Goal: Task Accomplishment & Management: Use online tool/utility

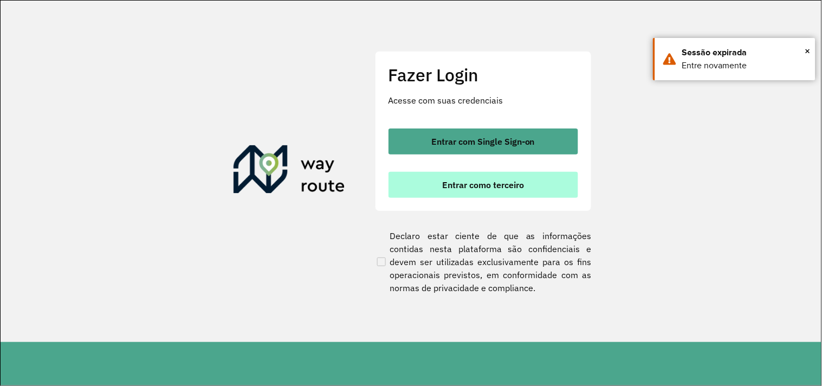
click at [502, 181] on span "Entrar como terceiro" at bounding box center [483, 184] width 82 height 9
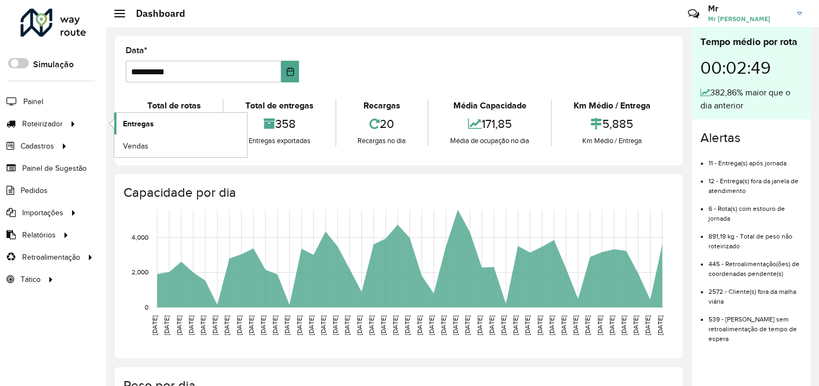
click at [158, 127] on link "Entregas" at bounding box center [180, 124] width 133 height 22
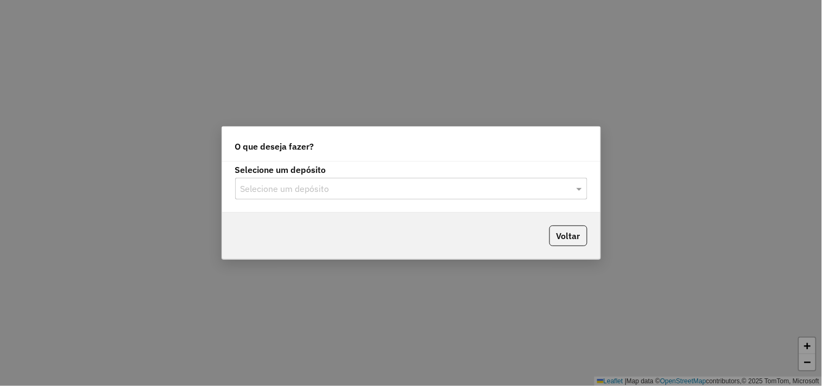
click at [399, 191] on input "text" at bounding box center [401, 189] width 320 height 13
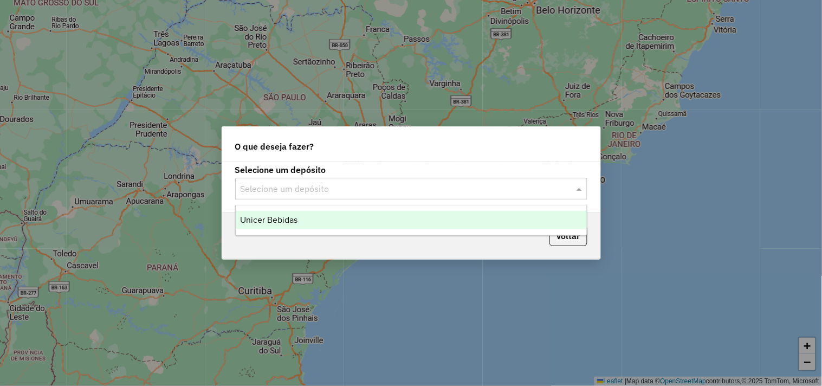
click at [451, 219] on div "Unicer Bebidas" at bounding box center [411, 220] width 351 height 18
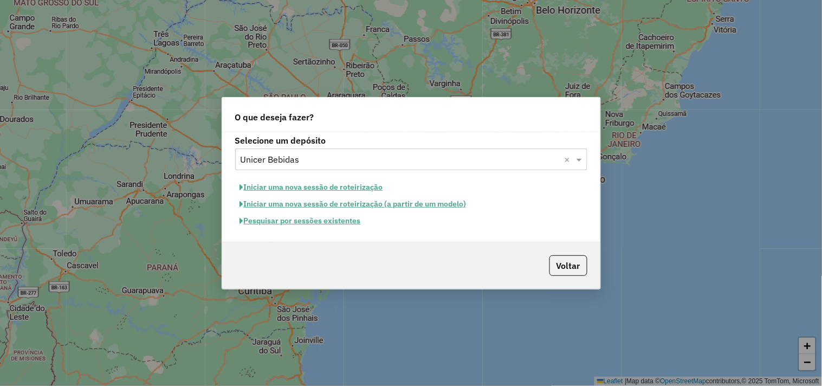
click at [299, 221] on button "Pesquisar por sessões existentes" at bounding box center [300, 220] width 131 height 17
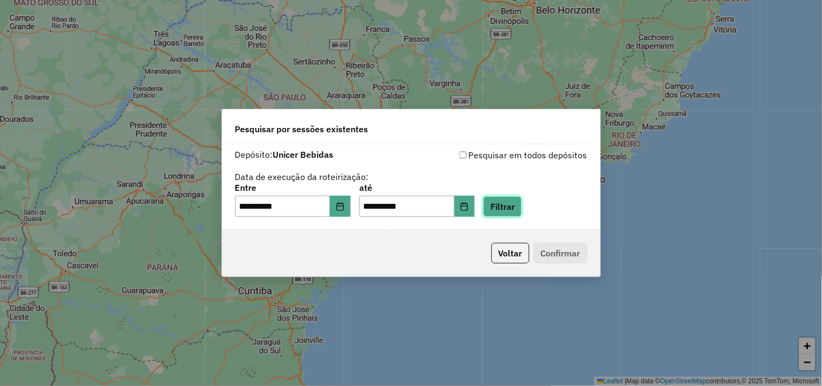
click at [522, 211] on button "Filtrar" at bounding box center [502, 206] width 38 height 21
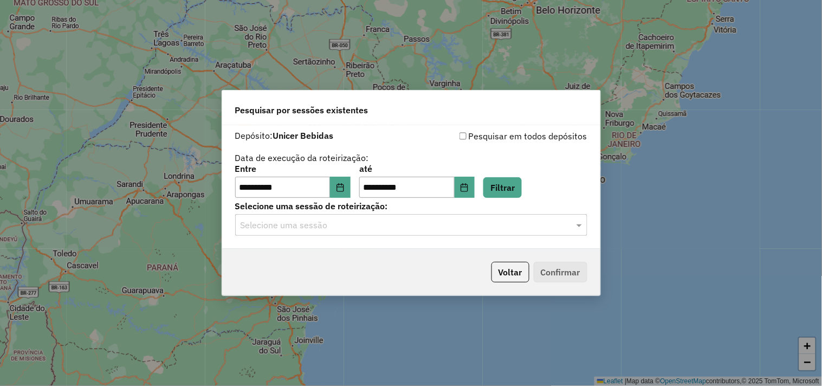
click at [361, 228] on input "text" at bounding box center [401, 225] width 320 height 13
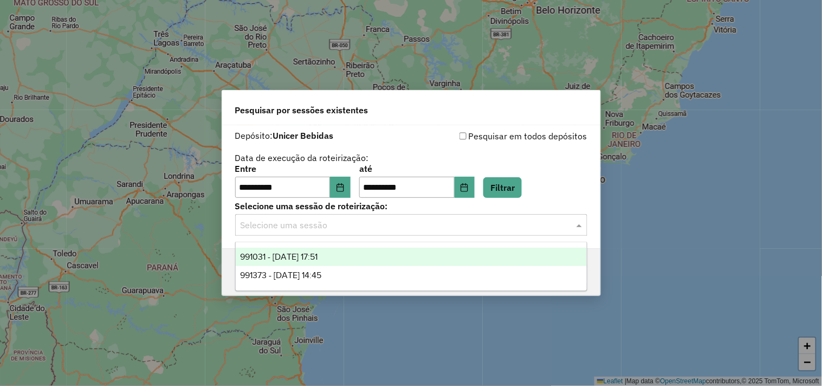
click at [345, 257] on div "991031 - 19/08/2025 17:51" at bounding box center [411, 257] width 351 height 18
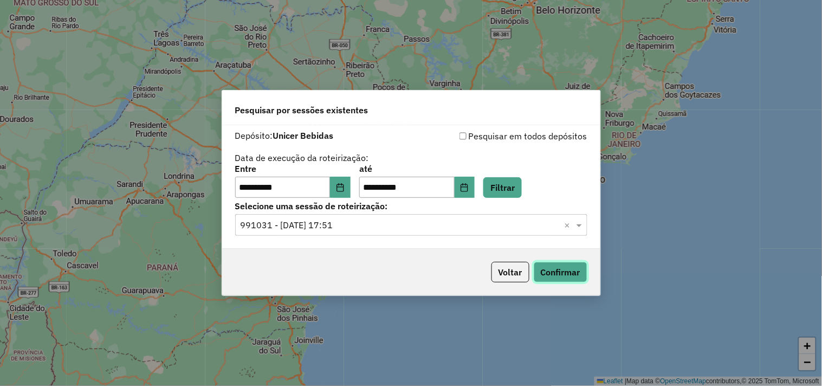
click at [545, 272] on button "Confirmar" at bounding box center [561, 272] width 54 height 21
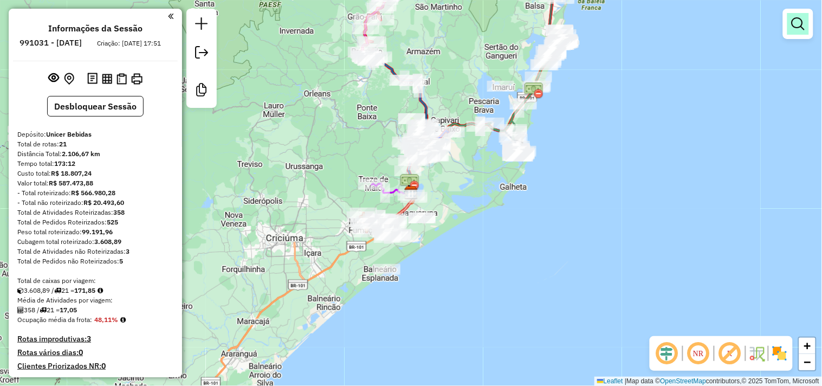
click at [801, 21] on em at bounding box center [798, 23] width 13 height 13
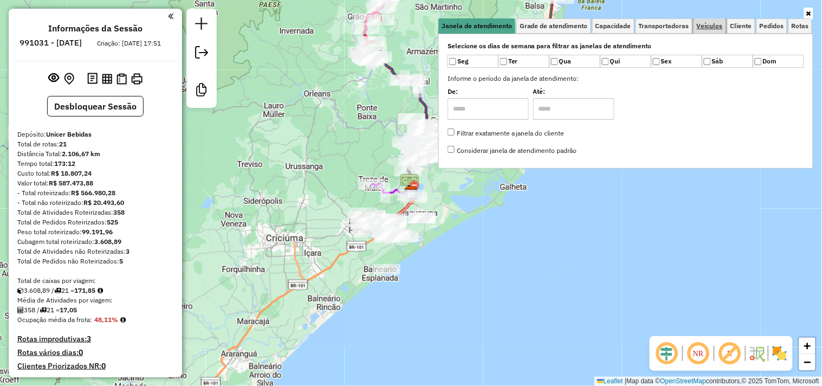
click at [709, 25] on span "Veículos" at bounding box center [710, 26] width 26 height 7
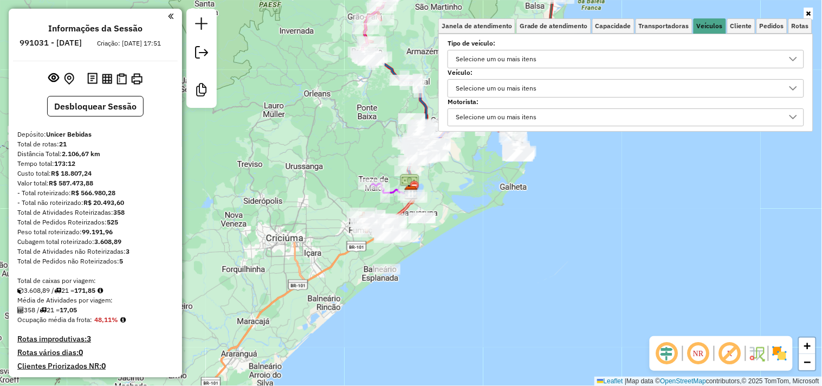
click at [553, 60] on div "Selecione um ou mais itens" at bounding box center [618, 58] width 331 height 17
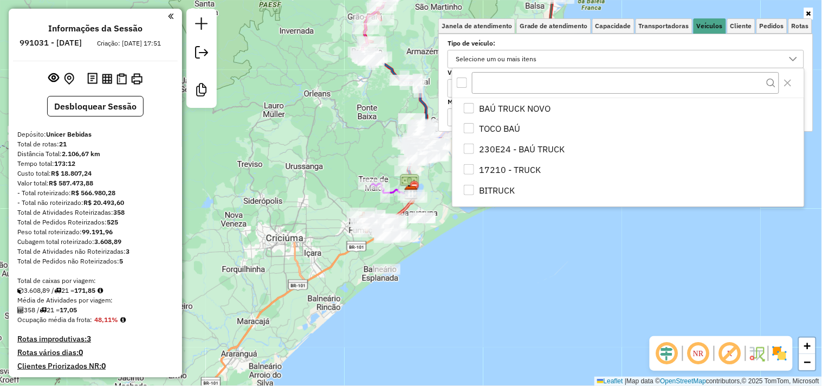
click at [548, 63] on div "Selecione um ou mais itens" at bounding box center [618, 58] width 331 height 17
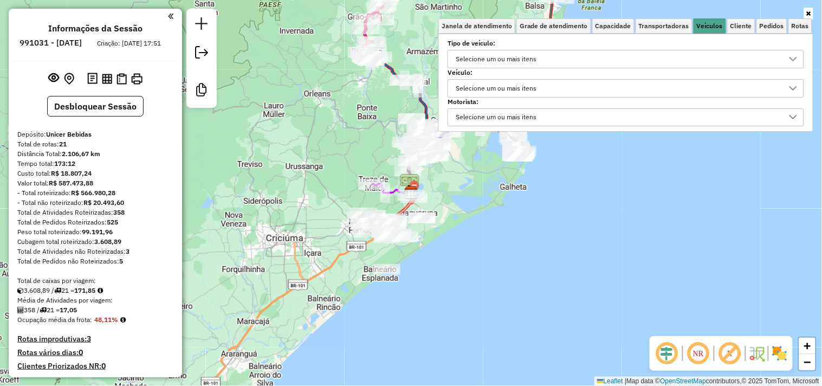
click at [571, 89] on div "Selecione um ou mais itens" at bounding box center [618, 88] width 331 height 17
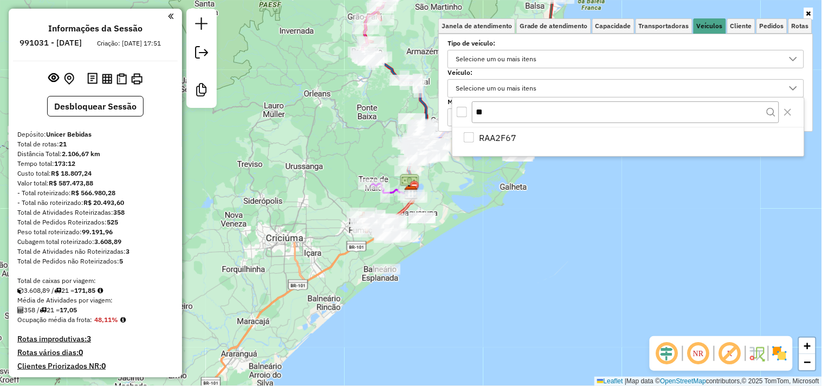
type input "**"
click at [557, 139] on li "RAA2F67" at bounding box center [630, 137] width 347 height 21
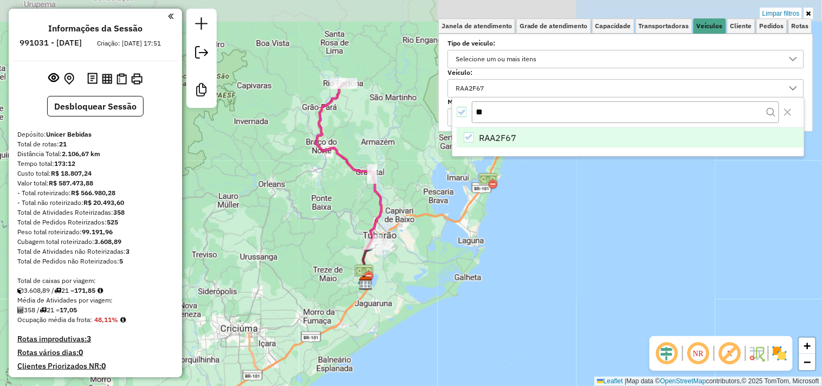
drag, startPoint x: 467, startPoint y: 202, endPoint x: 364, endPoint y: 167, distance: 108.8
click at [421, 293] on div "Limpar filtros Janela de atendimento Grade de atendimento Capacidade Transporta…" at bounding box center [411, 193] width 822 height 386
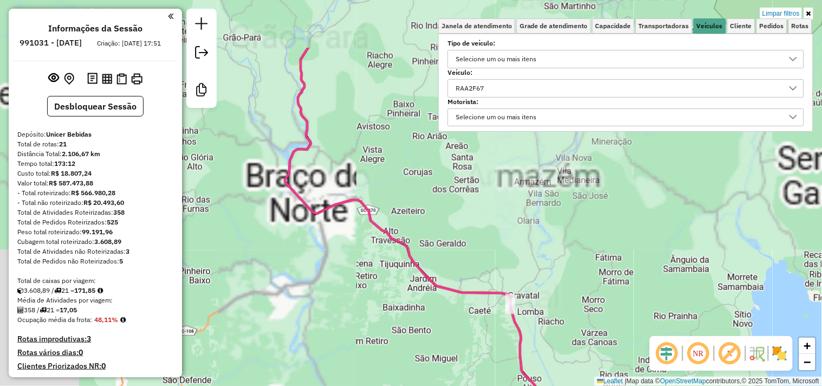
drag, startPoint x: 363, startPoint y: 159, endPoint x: 500, endPoint y: 258, distance: 168.5
click at [500, 258] on div "Limpar filtros Janela de atendimento Grade de atendimento Capacidade Transporta…" at bounding box center [411, 193] width 822 height 386
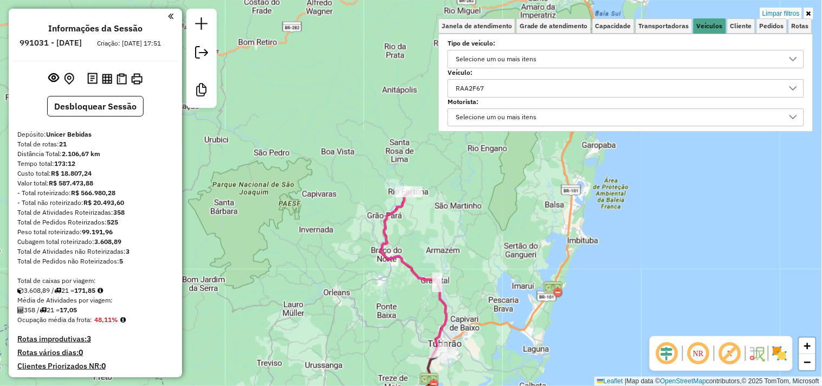
drag, startPoint x: 423, startPoint y: 198, endPoint x: 431, endPoint y: 234, distance: 36.8
click at [431, 234] on div "Limpar filtros Janela de atendimento Grade de atendimento Capacidade Transporta…" at bounding box center [411, 193] width 822 height 386
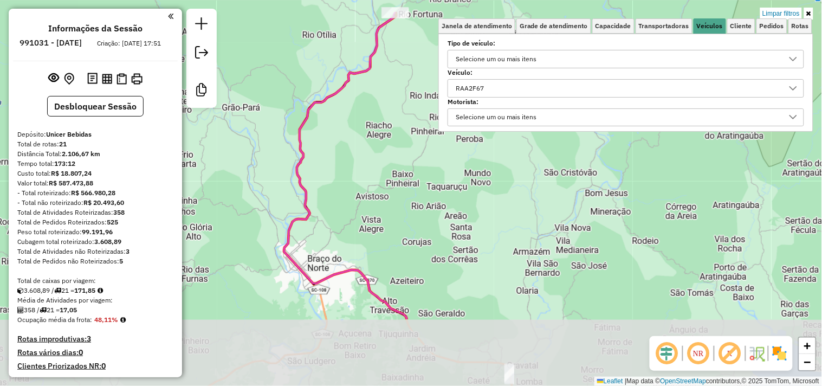
drag, startPoint x: 410, startPoint y: 269, endPoint x: 410, endPoint y: 164, distance: 105.1
click at [410, 164] on div "Limpar filtros Janela de atendimento Grade de atendimento Capacidade Transporta…" at bounding box center [411, 193] width 822 height 386
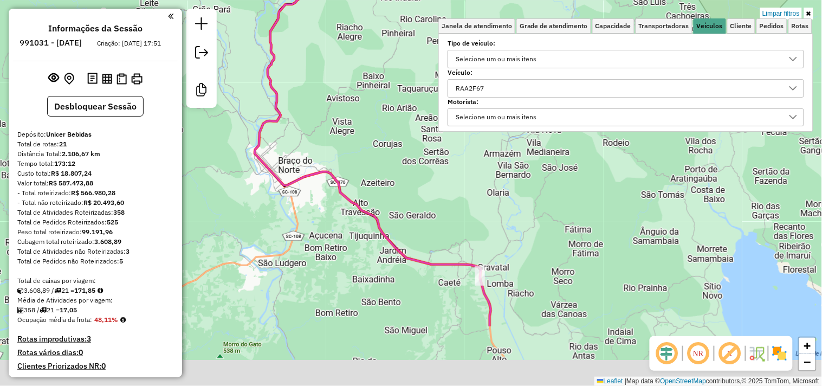
drag, startPoint x: 423, startPoint y: 273, endPoint x: 394, endPoint y: 167, distance: 110.2
click at [394, 167] on div "Limpar filtros Janela de atendimento Grade de atendimento Capacidade Transporta…" at bounding box center [411, 193] width 822 height 386
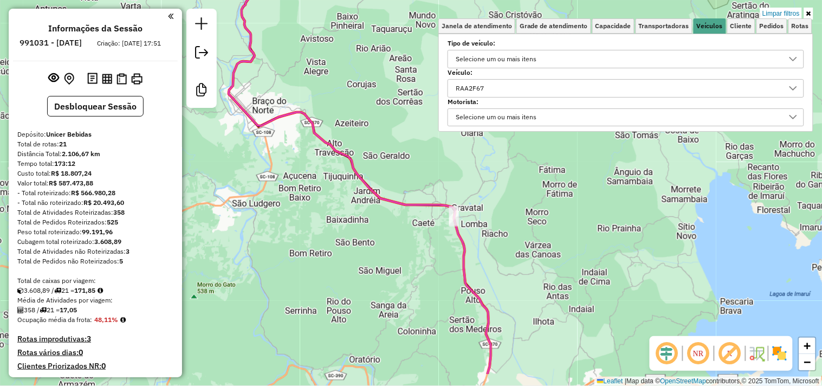
drag, startPoint x: 419, startPoint y: 241, endPoint x: 379, endPoint y: 160, distance: 90.6
click at [379, 160] on icon at bounding box center [360, 142] width 262 height 463
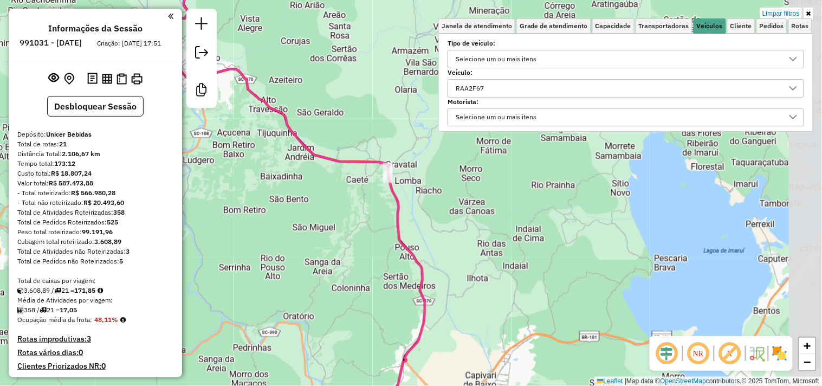
drag, startPoint x: 410, startPoint y: 277, endPoint x: 359, endPoint y: 271, distance: 51.4
click at [359, 271] on div "Limpar filtros Janela de atendimento Grade de atendimento Capacidade Transporta…" at bounding box center [411, 193] width 822 height 386
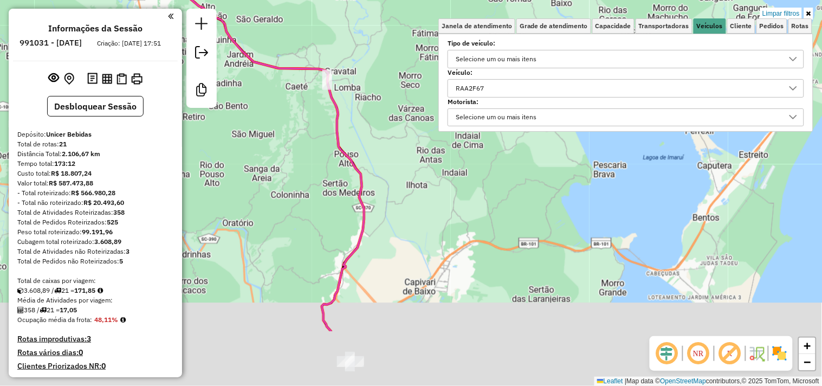
drag, startPoint x: 499, startPoint y: 287, endPoint x: 432, endPoint y: 189, distance: 119.0
click at [436, 190] on div "Limpar filtros Janela de atendimento Grade de atendimento Capacidade Transporta…" at bounding box center [411, 193] width 822 height 386
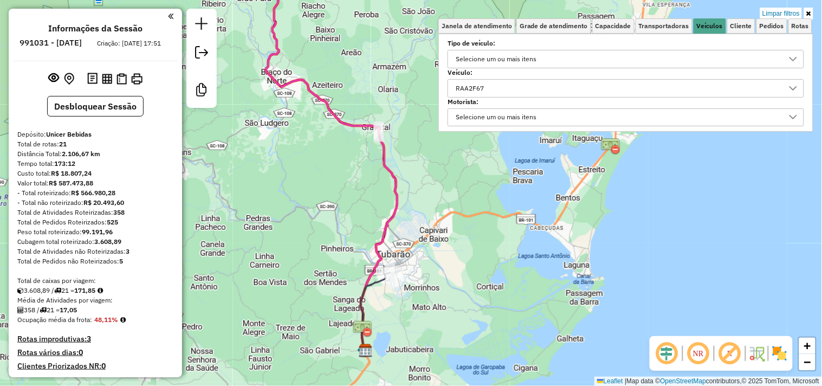
drag, startPoint x: 430, startPoint y: 296, endPoint x: 470, endPoint y: 225, distance: 81.7
click at [470, 229] on div "Limpar filtros Janela de atendimento Grade de atendimento Capacidade Transporta…" at bounding box center [411, 193] width 822 height 386
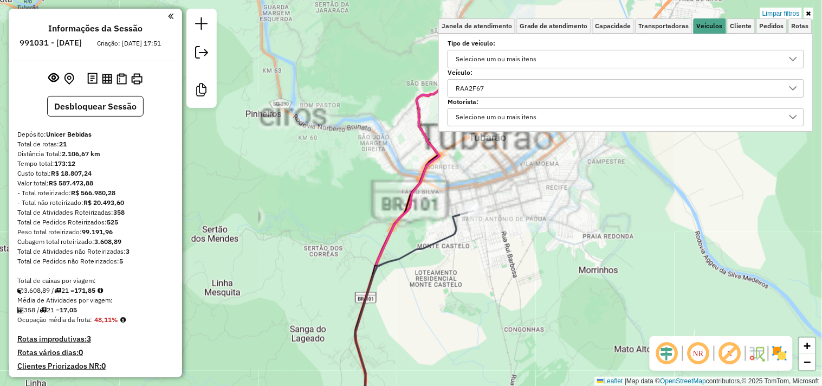
drag, startPoint x: 391, startPoint y: 229, endPoint x: 477, endPoint y: 316, distance: 123.0
click at [481, 318] on div "Limpar filtros Janela de atendimento Grade de atendimento Capacidade Transporta…" at bounding box center [411, 193] width 822 height 386
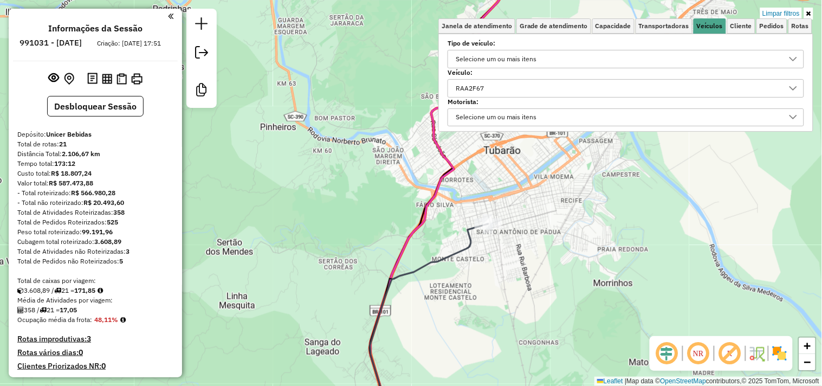
drag, startPoint x: 439, startPoint y: 337, endPoint x: 449, endPoint y: 343, distance: 11.4
click at [449, 343] on div "Limpar filtros Janela de atendimento Grade de atendimento Capacidade Transporta…" at bounding box center [411, 193] width 822 height 386
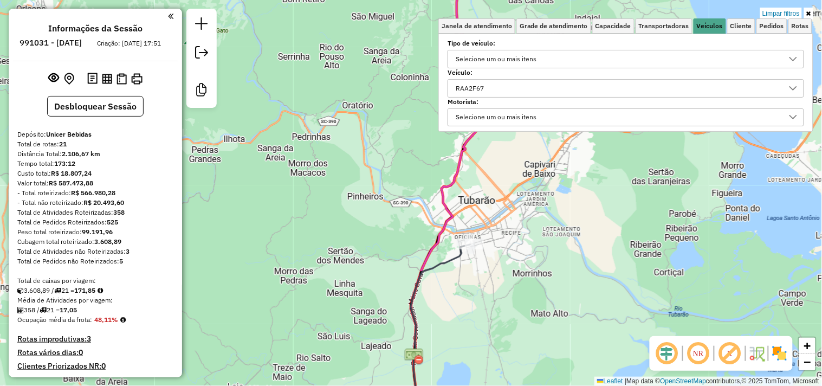
drag, startPoint x: 505, startPoint y: 245, endPoint x: 507, endPoint y: 206, distance: 38.5
click at [507, 206] on div "Limpar filtros Janela de atendimento Grade de atendimento Capacidade Transporta…" at bounding box center [411, 193] width 822 height 386
